Goal: Information Seeking & Learning: Compare options

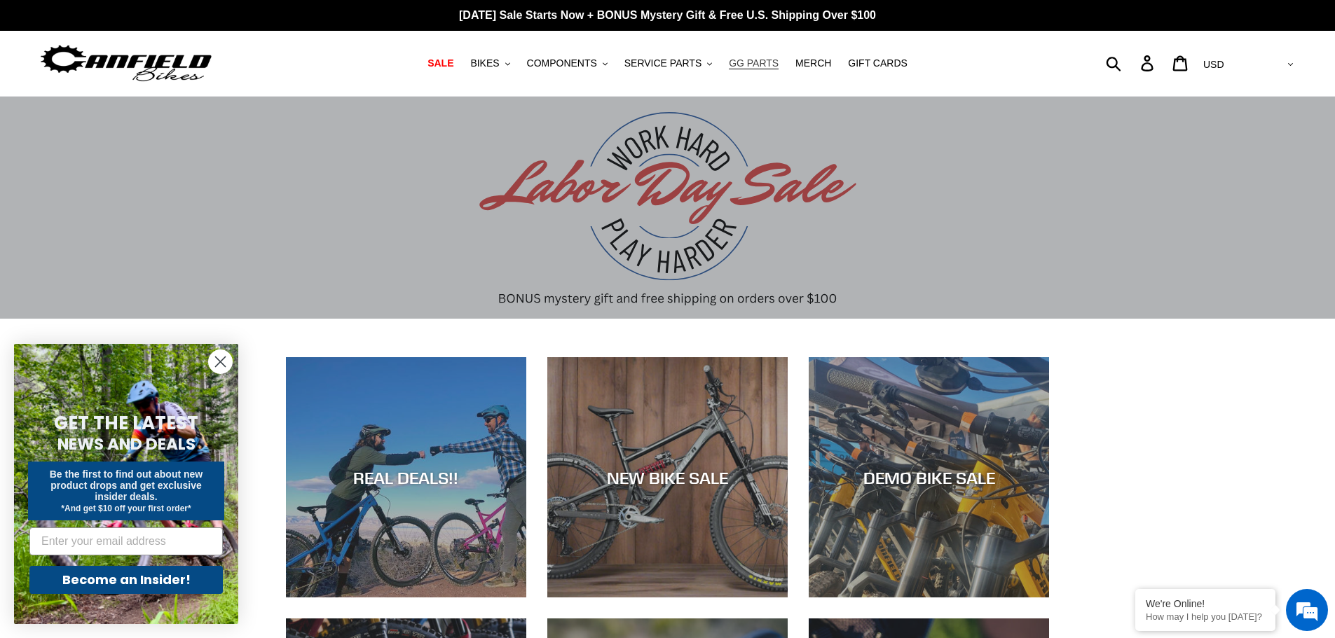
click at [732, 61] on span "GG PARTS" at bounding box center [754, 63] width 50 height 12
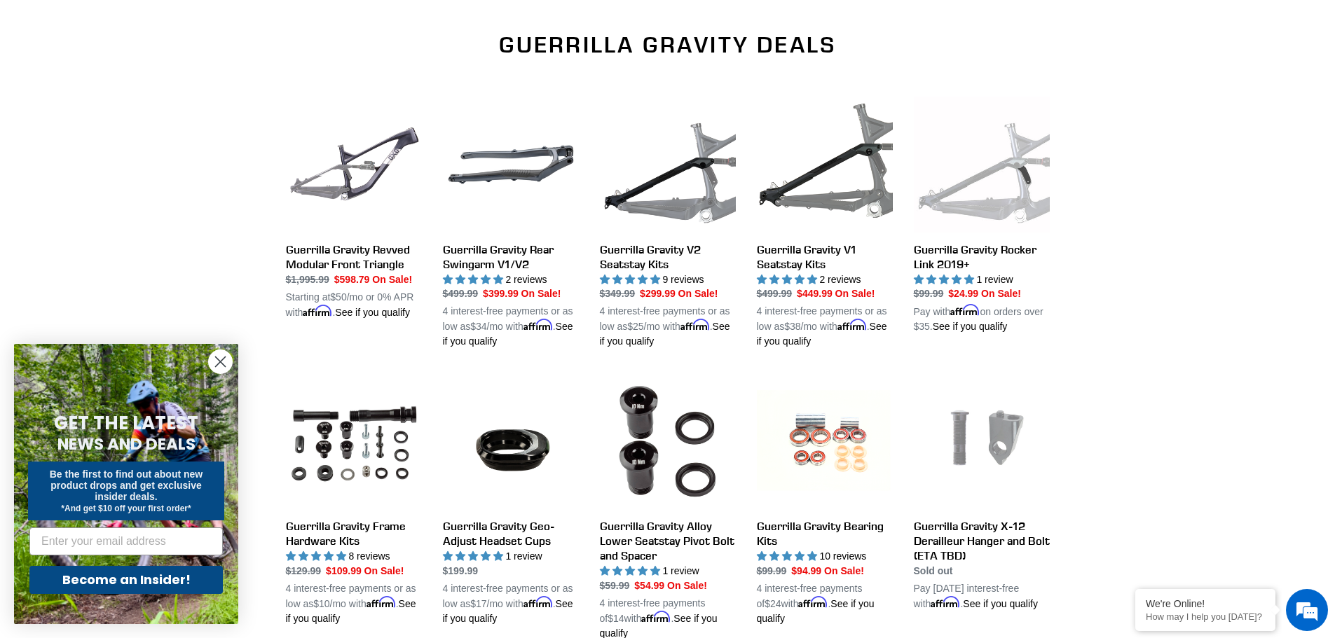
scroll to position [421, 0]
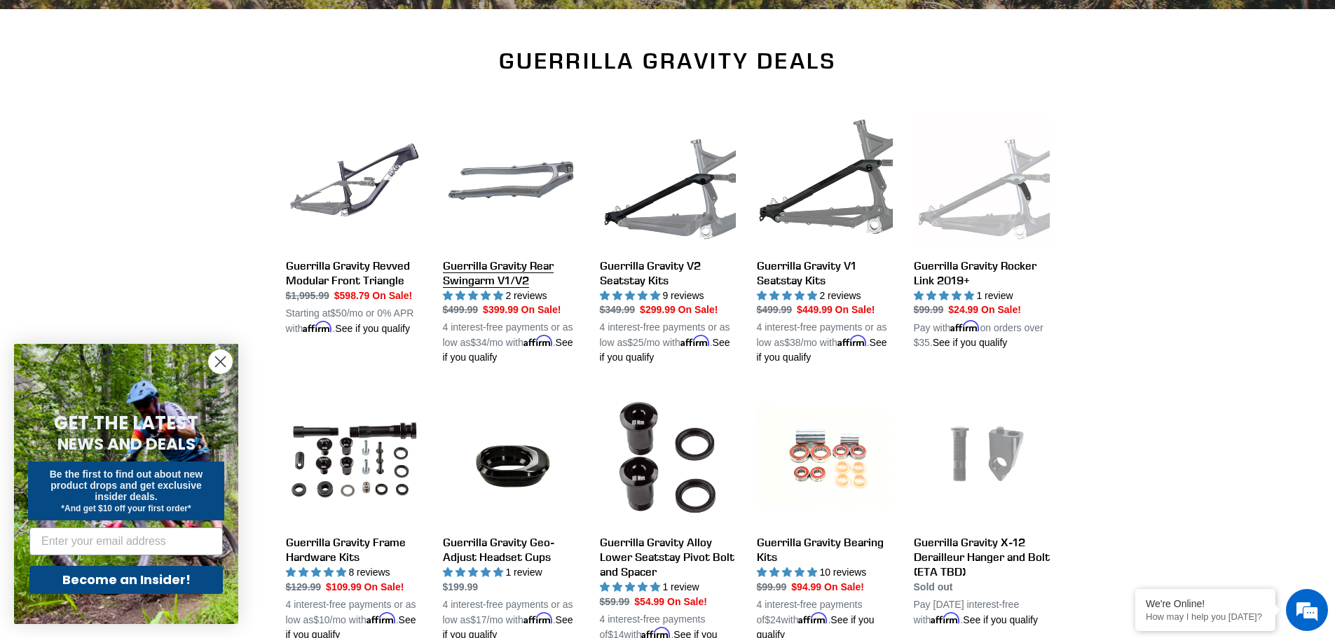
click at [521, 269] on link "Guerrilla Gravity Rear Swingarm V1/V2" at bounding box center [511, 239] width 136 height 253
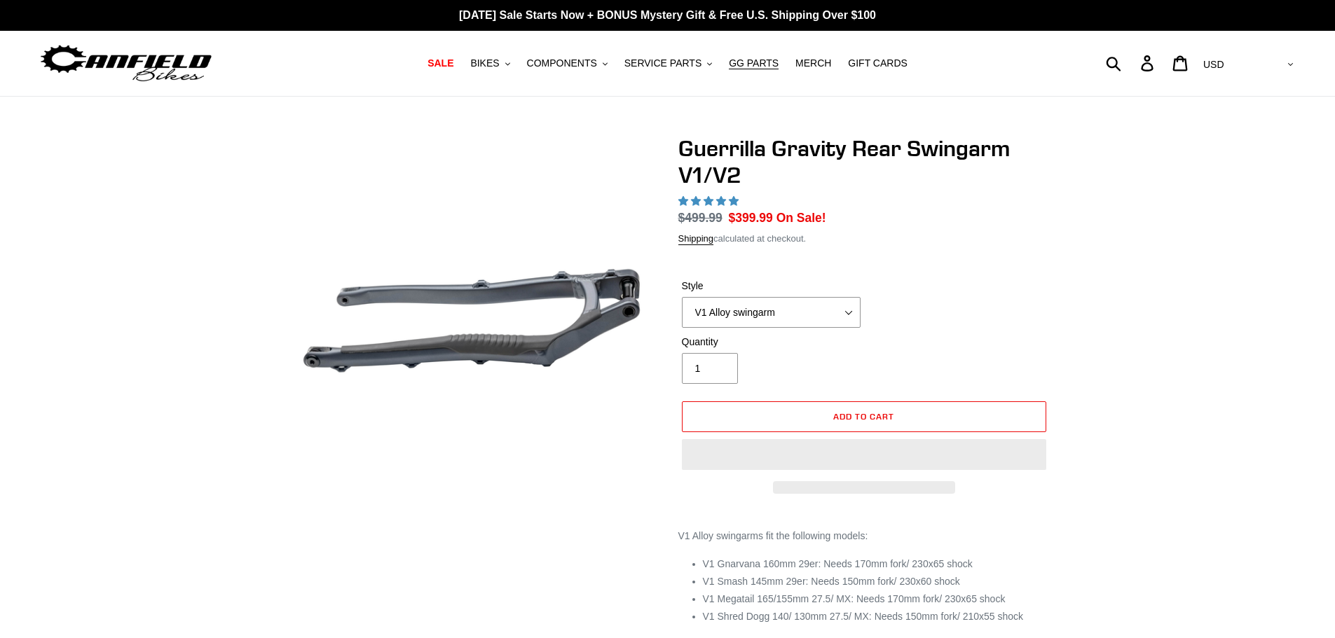
select select "highest-rating"
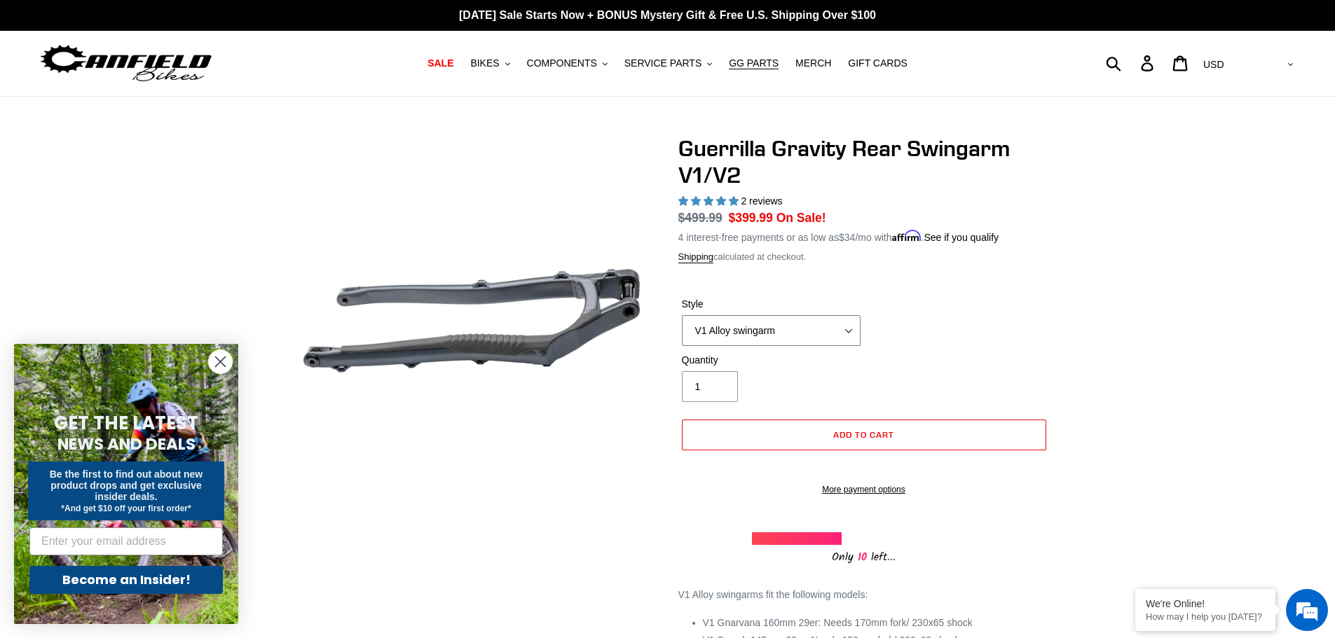
click at [843, 330] on select "V1 Alloy swingarm V2 Revved Carbon swingarm" at bounding box center [771, 330] width 179 height 31
select select "V2 Revved Carbon swingarm"
click at [682, 315] on select "V1 Alloy swingarm V2 Revved Carbon swingarm" at bounding box center [771, 330] width 179 height 31
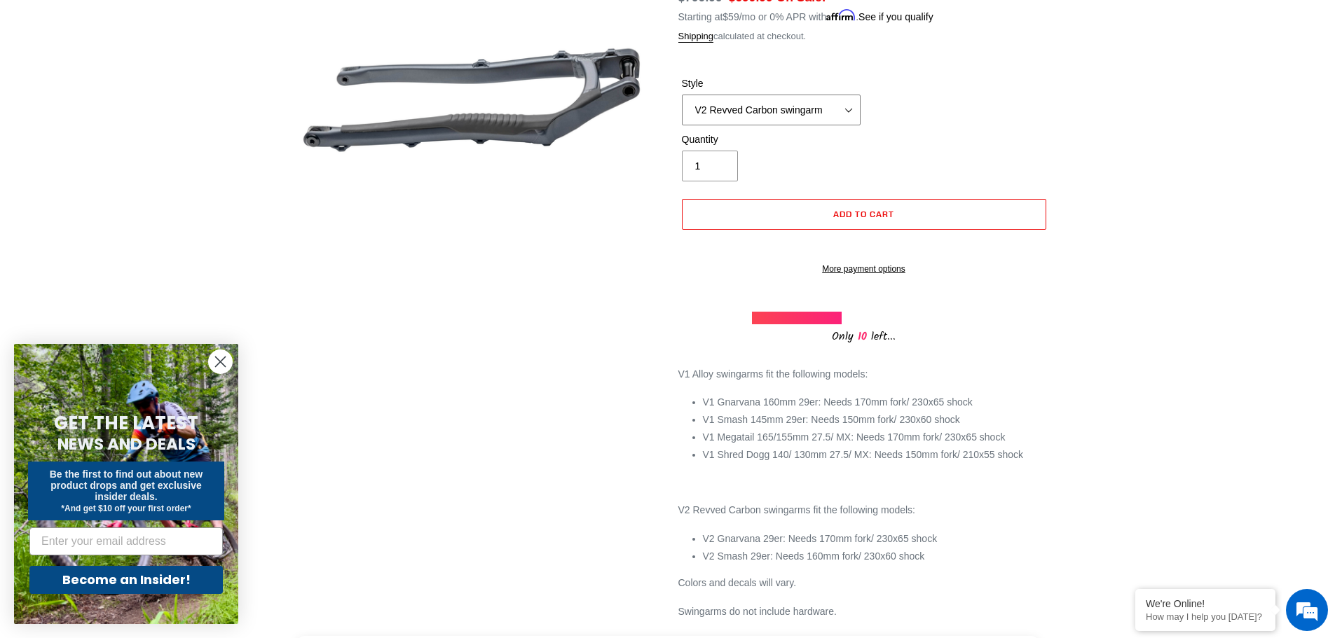
scroll to position [210, 0]
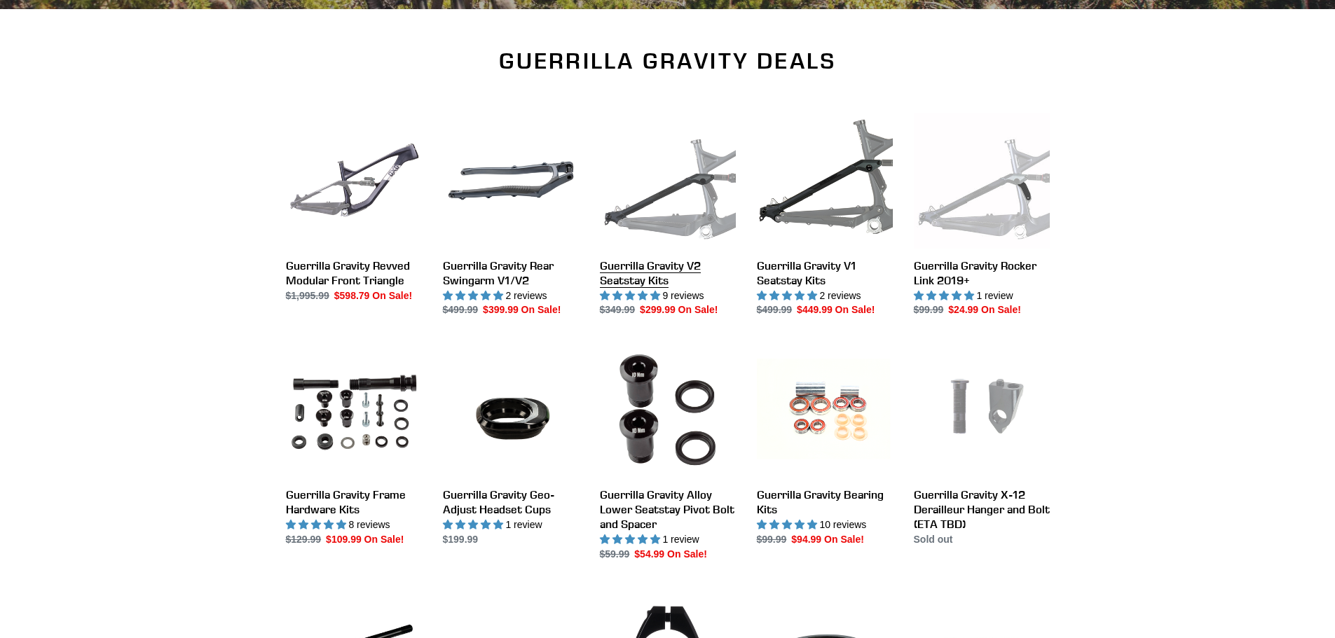
scroll to position [421, 0]
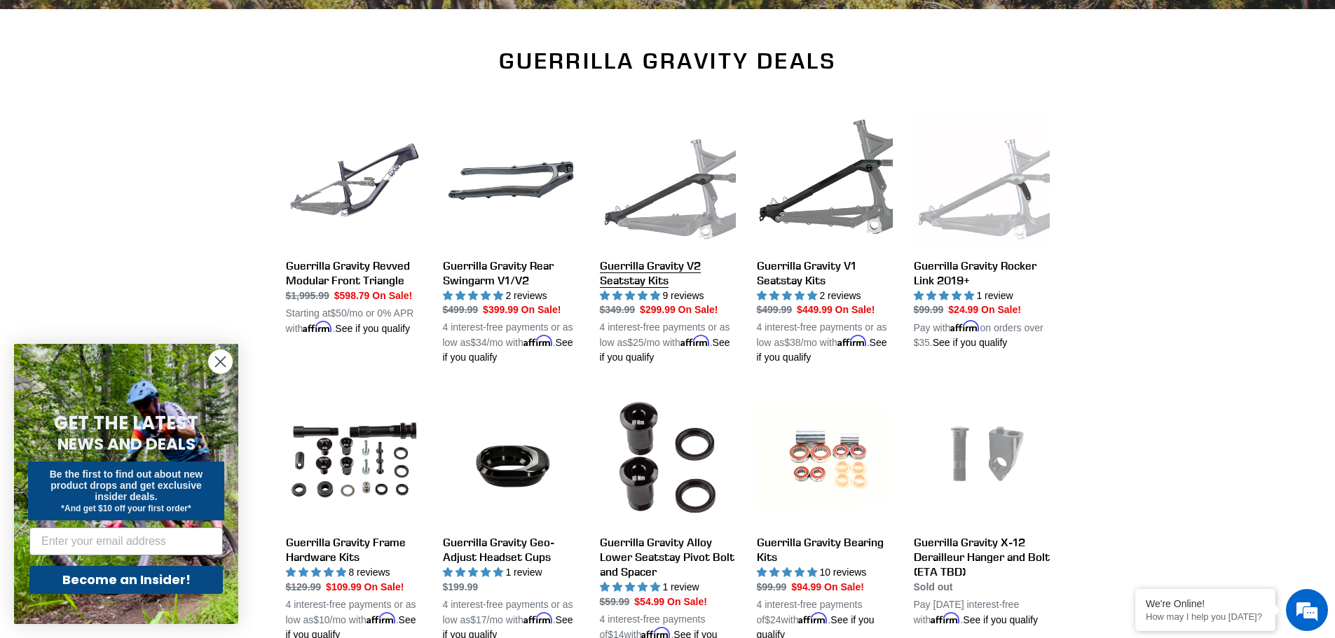
click at [630, 265] on link "Guerrilla Gravity V2 Seatstay Kits" at bounding box center [668, 239] width 136 height 253
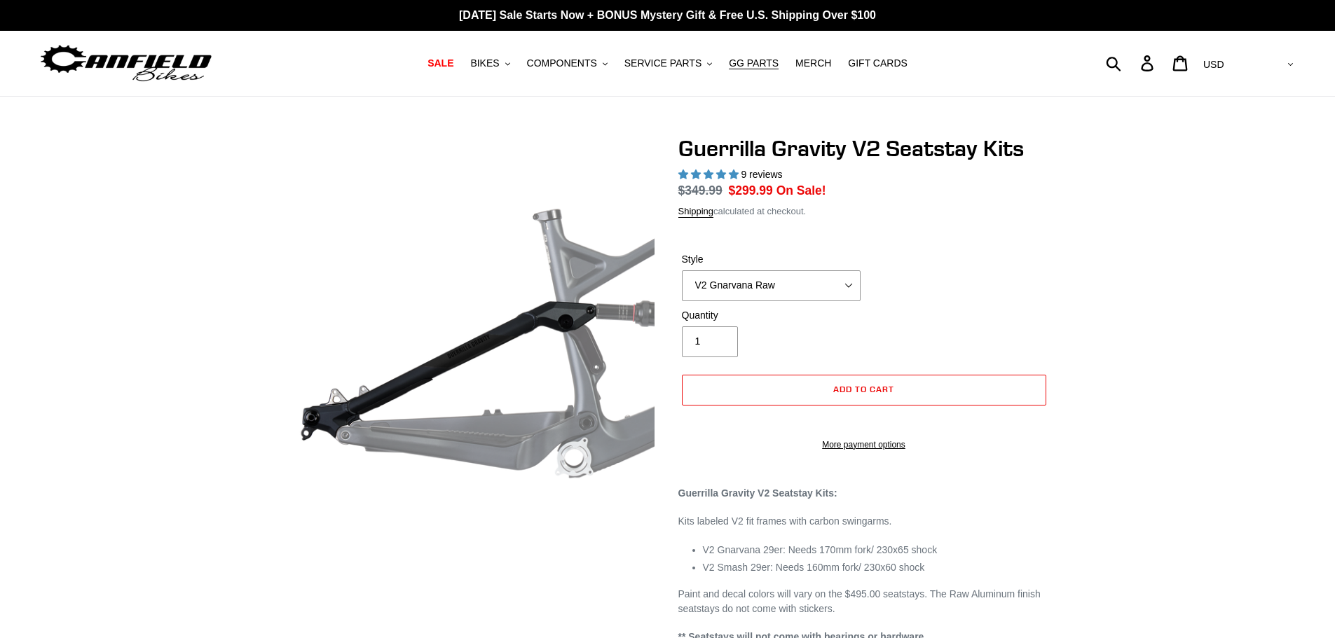
select select "highest-rating"
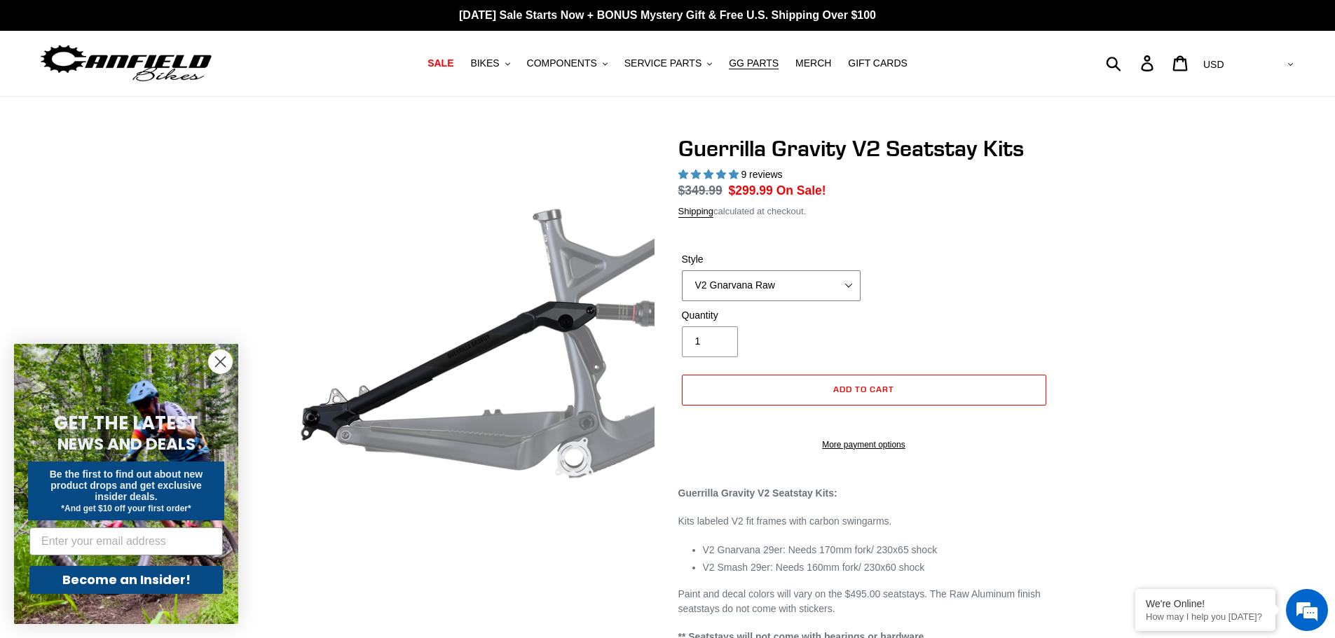
click at [753, 276] on select "V2 Gnarvana V2 Gnarvana Raw V2 Smash V2 Smash Raw" at bounding box center [771, 286] width 179 height 31
